Goal: Find specific page/section: Find specific page/section

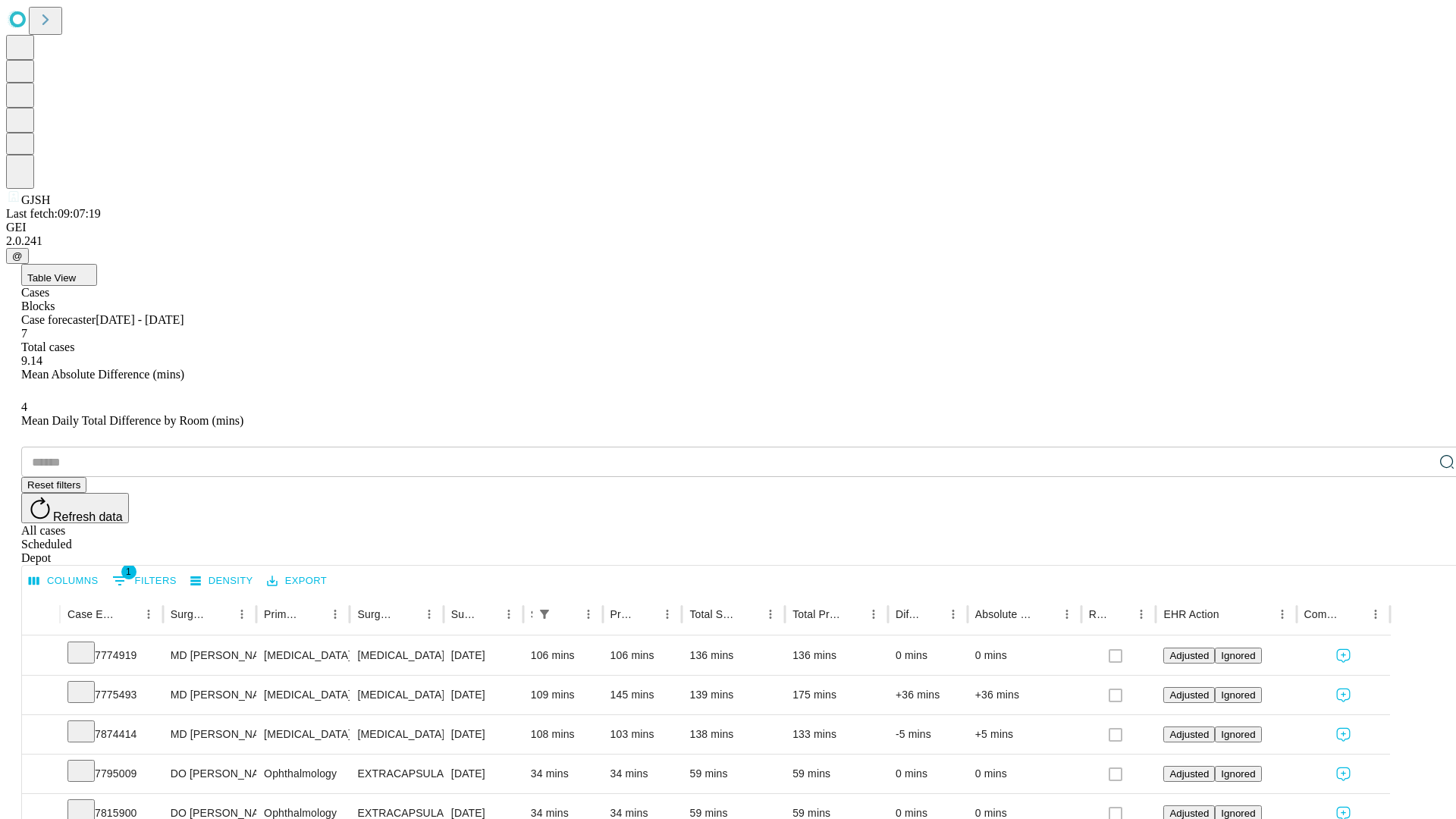
click at [1358, 538] on div "Scheduled" at bounding box center [743, 544] width 1443 height 13
